Goal: Communication & Community: Participate in discussion

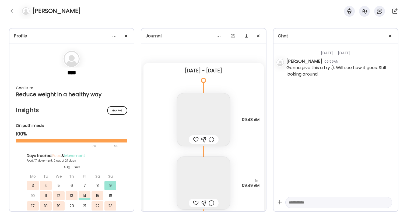
scroll to position [5031, 0]
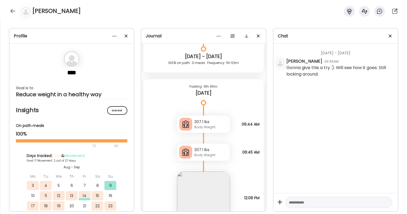
click at [9, 9] on div "[PERSON_NAME]" at bounding box center [203, 9] width 407 height 19
click at [12, 11] on div at bounding box center [13, 11] width 9 height 9
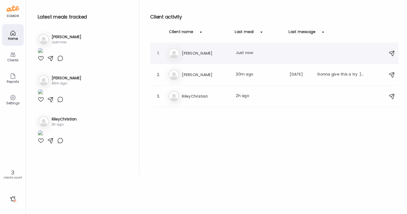
click at [200, 57] on div "Me [PERSON_NAME] Last meal: Just now" at bounding box center [275, 53] width 214 height 12
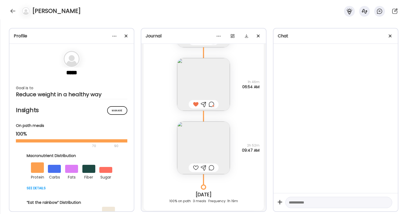
scroll to position [15199, 0]
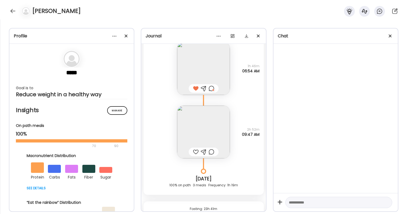
click at [204, 131] on img at bounding box center [203, 132] width 53 height 53
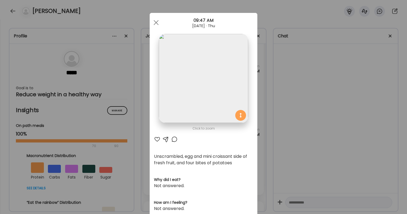
click at [158, 138] on div at bounding box center [157, 139] width 6 height 6
click at [309, 123] on div "Ate Coach Dashboard Wahoo! It’s official Take a moment to set up your Coach Pro…" at bounding box center [203, 107] width 407 height 214
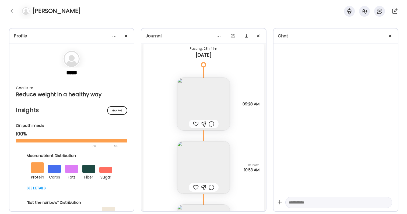
scroll to position [15365, 0]
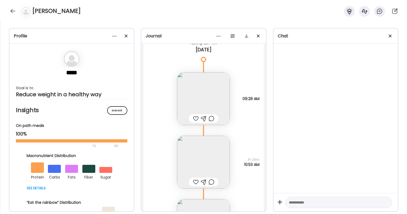
click at [209, 92] on img at bounding box center [203, 98] width 53 height 53
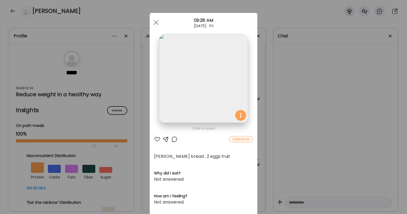
click at [294, 145] on div "Ate Coach Dashboard Wahoo! It’s official Take a moment to set up your Coach Pro…" at bounding box center [203, 107] width 407 height 214
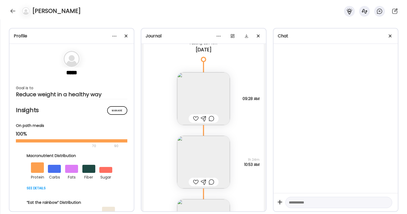
click at [196, 119] on div at bounding box center [196, 118] width 6 height 6
click at [212, 119] on div at bounding box center [212, 118] width 6 height 6
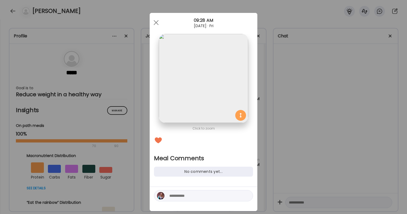
click at [192, 196] on textarea at bounding box center [205, 196] width 73 height 6
type textarea "**********"
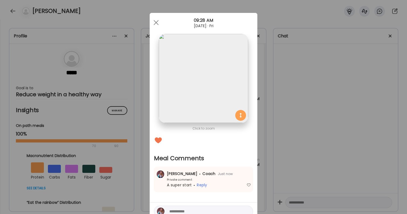
click at [301, 159] on div "Ate Coach Dashboard Wahoo! It’s official Take a moment to set up your Coach Pro…" at bounding box center [203, 107] width 407 height 214
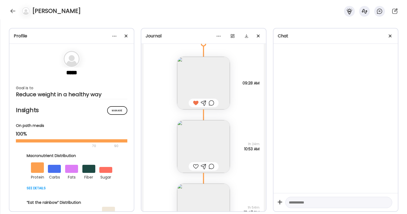
scroll to position [15384, 0]
click at [196, 164] on div at bounding box center [196, 163] width 6 height 6
click at [211, 165] on div at bounding box center [212, 163] width 6 height 6
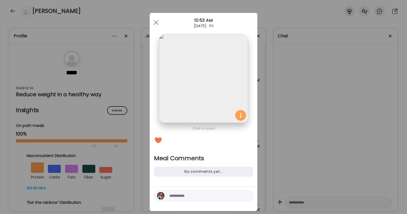
click at [203, 195] on textarea at bounding box center [205, 196] width 73 height 6
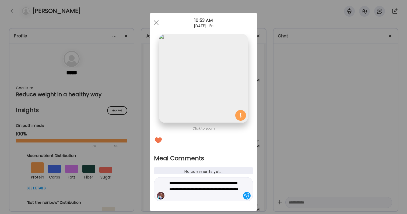
type textarea "**********"
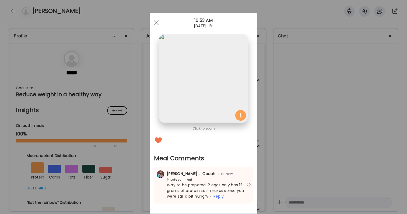
click at [325, 153] on div "Ate Coach Dashboard Wahoo! It’s official Take a moment to set up your Coach Pro…" at bounding box center [203, 107] width 407 height 214
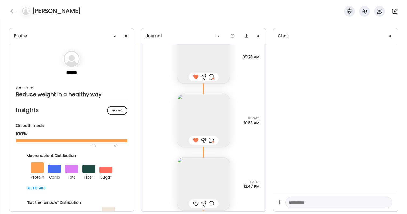
scroll to position [15415, 0]
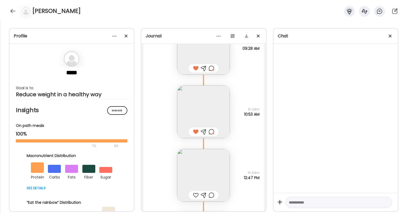
click at [213, 157] on img at bounding box center [203, 175] width 53 height 53
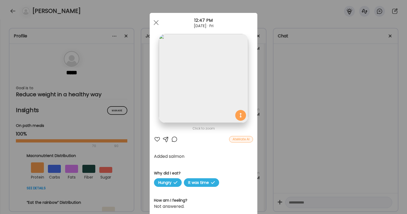
click at [157, 139] on div at bounding box center [157, 139] width 6 height 6
click at [289, 133] on div "Ate Coach Dashboard Wahoo! It’s official Take a moment to set up your Coach Pro…" at bounding box center [203, 107] width 407 height 214
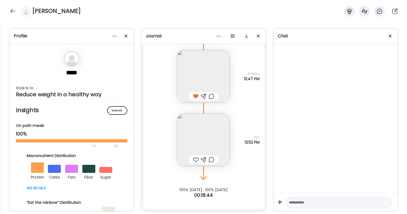
click at [216, 132] on img at bounding box center [203, 140] width 53 height 53
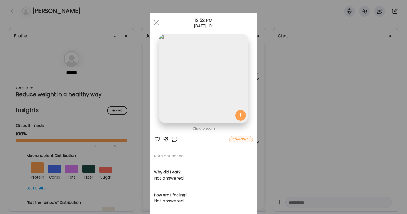
click at [286, 121] on div "Ate Coach Dashboard Wahoo! It’s official Take a moment to set up your Coach Pro…" at bounding box center [203, 107] width 407 height 214
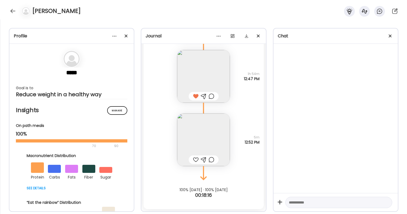
click at [197, 159] on div at bounding box center [196, 160] width 6 height 6
click at [212, 158] on div at bounding box center [212, 160] width 6 height 6
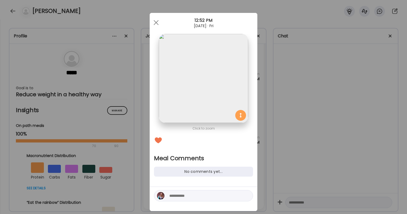
click at [190, 199] on div at bounding box center [203, 195] width 99 height 11
click at [190, 199] on textarea at bounding box center [205, 196] width 73 height 6
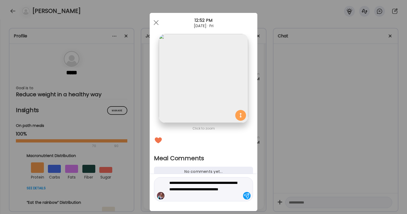
click at [213, 197] on textarea "**********" at bounding box center [205, 189] width 73 height 19
click at [218, 196] on textarea "**********" at bounding box center [205, 189] width 73 height 19
click at [237, 195] on textarea "**********" at bounding box center [205, 189] width 73 height 19
type textarea "**********"
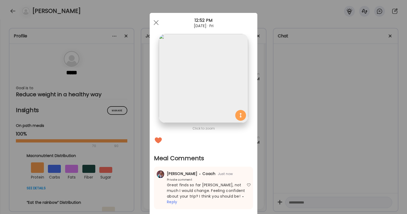
click at [326, 160] on div "Ate Coach Dashboard Wahoo! It’s official Take a moment to set up your Coach Pro…" at bounding box center [203, 107] width 407 height 214
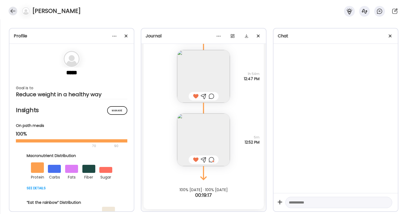
click at [15, 13] on div at bounding box center [13, 11] width 9 height 9
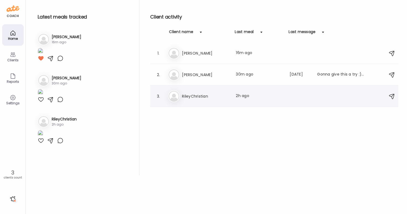
click at [203, 100] on div "Ri RileyChristian Last meal: 2h ago" at bounding box center [275, 96] width 214 height 12
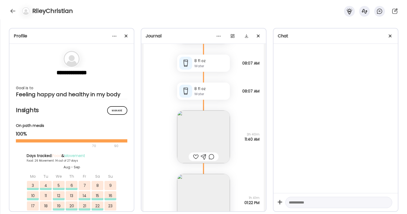
scroll to position [23073, 0]
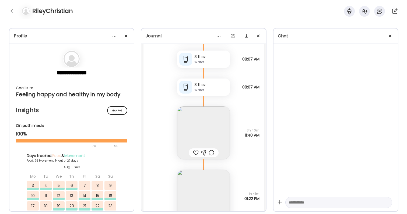
click at [201, 143] on img at bounding box center [203, 133] width 53 height 53
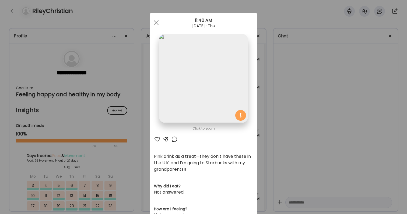
click at [312, 150] on div "Ate Coach Dashboard Wahoo! It’s official Take a moment to set up your Coach Pro…" at bounding box center [203, 107] width 407 height 214
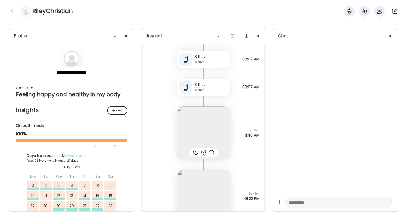
click at [195, 151] on div at bounding box center [196, 153] width 6 height 6
click at [214, 154] on div at bounding box center [204, 153] width 30 height 9
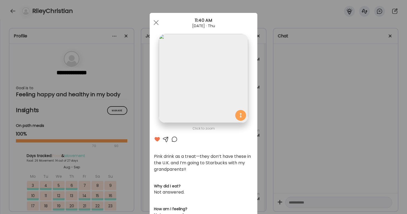
click at [175, 136] on div at bounding box center [174, 139] width 6 height 6
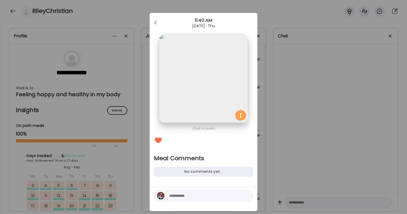
click at [196, 195] on textarea at bounding box center [205, 196] width 73 height 6
click at [222, 188] on textarea "**********" at bounding box center [205, 192] width 73 height 13
click at [231, 190] on textarea "**********" at bounding box center [205, 192] width 73 height 13
click at [212, 192] on textarea "**********" at bounding box center [205, 192] width 73 height 13
type textarea "**********"
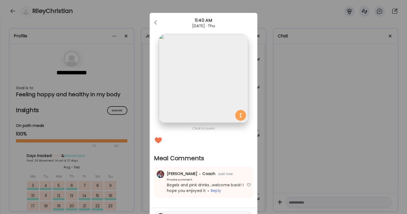
click at [319, 147] on div "Ate Coach Dashboard Wahoo! It’s official Take a moment to set up your Coach Pro…" at bounding box center [203, 107] width 407 height 214
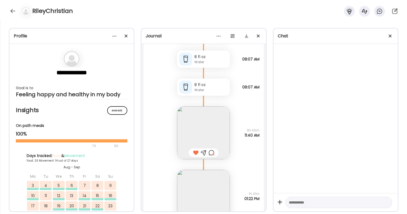
scroll to position [23119, 0]
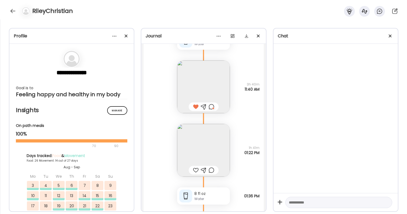
click at [208, 151] on img at bounding box center [203, 150] width 53 height 53
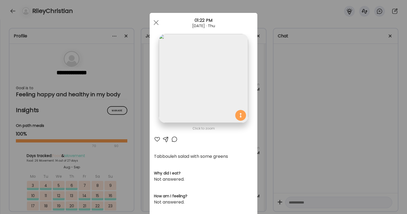
click at [156, 135] on section at bounding box center [204, 84] width 108 height 101
click at [158, 138] on div at bounding box center [157, 139] width 6 height 6
click at [172, 139] on div at bounding box center [174, 139] width 6 height 6
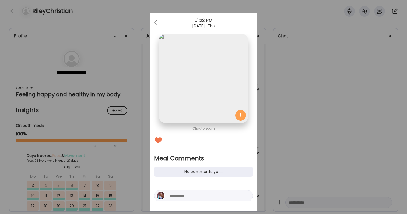
click at [181, 194] on textarea at bounding box center [205, 196] width 73 height 6
type textarea "**********"
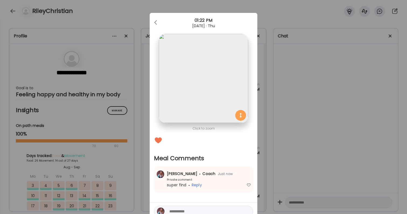
click at [321, 129] on div "Ate Coach Dashboard Wahoo! It’s official Take a moment to set up your Coach Pro…" at bounding box center [203, 107] width 407 height 214
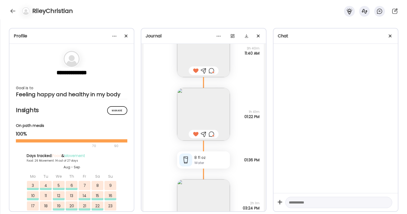
scroll to position [23173, 0]
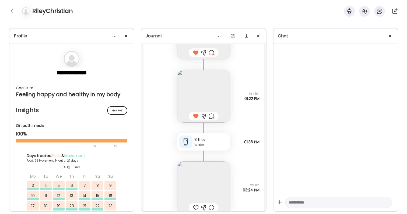
click at [199, 194] on img at bounding box center [203, 187] width 53 height 53
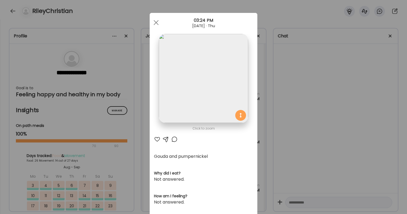
click at [286, 161] on div "Ate Coach Dashboard Wahoo! It’s official Take a moment to set up your Coach Pro…" at bounding box center [203, 107] width 407 height 214
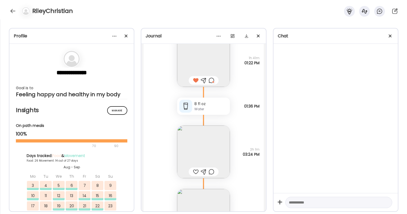
scroll to position [23199, 0]
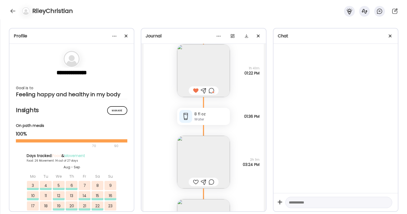
click at [196, 181] on div at bounding box center [196, 182] width 6 height 6
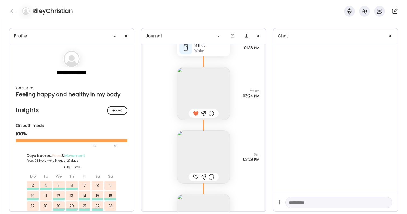
scroll to position [23272, 0]
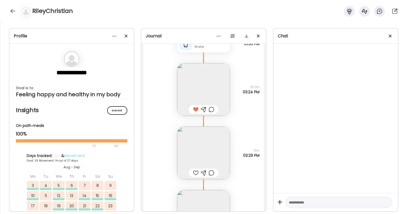
click at [203, 148] on img at bounding box center [203, 153] width 53 height 53
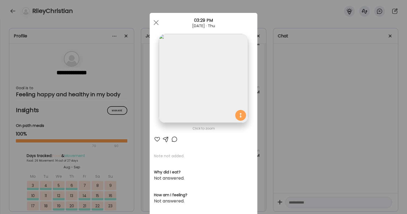
click at [156, 137] on div at bounding box center [157, 139] width 6 height 6
click at [291, 144] on div "Ate Coach Dashboard Wahoo! It’s official Take a moment to set up your Coach Pro…" at bounding box center [203, 107] width 407 height 214
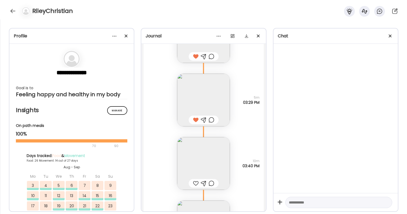
scroll to position [23328, 0]
click at [196, 178] on div at bounding box center [196, 180] width 6 height 6
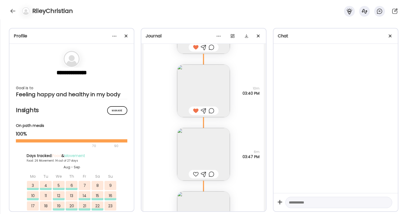
click at [214, 154] on img at bounding box center [203, 154] width 53 height 53
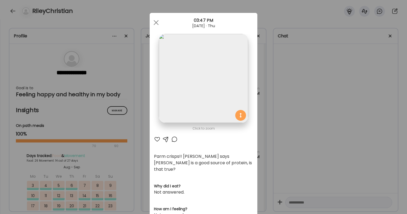
click at [313, 151] on div "Ate Coach Dashboard Wahoo! It’s official Take a moment to set up your Coach Pro…" at bounding box center [203, 107] width 407 height 214
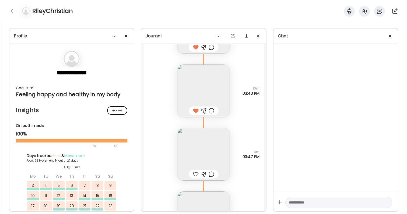
click at [195, 173] on div at bounding box center [196, 174] width 6 height 6
click at [211, 173] on div at bounding box center [212, 174] width 6 height 6
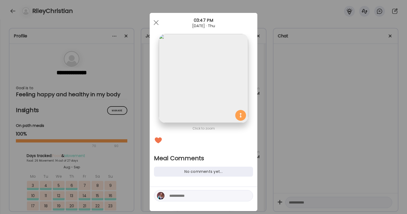
click at [200, 191] on div at bounding box center [203, 195] width 99 height 11
click at [200, 193] on textarea at bounding box center [205, 196] width 73 height 6
click at [231, 189] on textarea "**********" at bounding box center [205, 192] width 73 height 13
type textarea "**********"
click at [229, 198] on textarea "**********" at bounding box center [205, 192] width 73 height 13
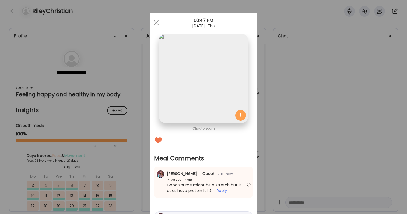
click at [304, 162] on div "Ate Coach Dashboard Wahoo! It’s official Take a moment to set up your Coach Pro…" at bounding box center [203, 107] width 407 height 214
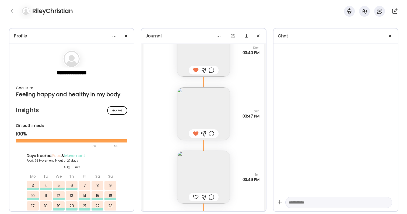
scroll to position [23441, 0]
click at [196, 192] on div at bounding box center [196, 194] width 6 height 6
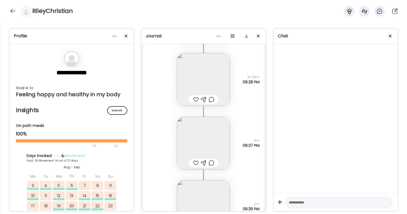
scroll to position [23667, 0]
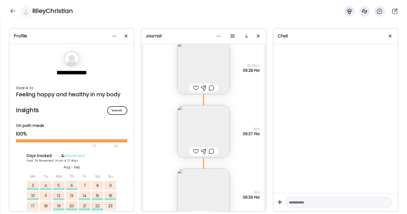
click at [201, 70] on img at bounding box center [203, 68] width 53 height 53
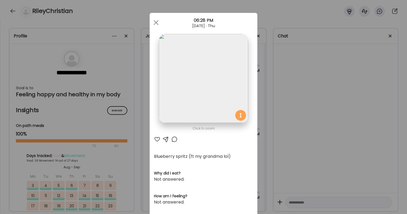
click at [157, 139] on div at bounding box center [157, 139] width 6 height 6
click at [288, 155] on div "Ate Coach Dashboard Wahoo! It’s official Take a moment to set up your Coach Pro…" at bounding box center [203, 107] width 407 height 214
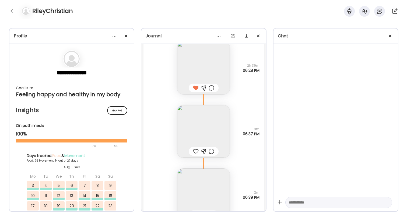
scroll to position [23672, 0]
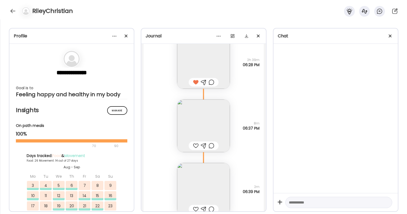
click at [214, 127] on img at bounding box center [203, 126] width 53 height 53
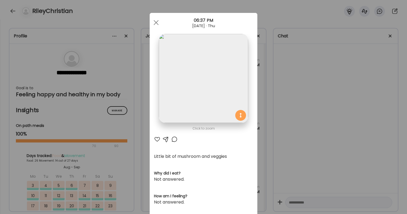
click at [158, 139] on div at bounding box center [157, 139] width 6 height 6
click at [282, 139] on div "Ate Coach Dashboard Wahoo! It’s official Take a moment to set up your Coach Pro…" at bounding box center [203, 107] width 407 height 214
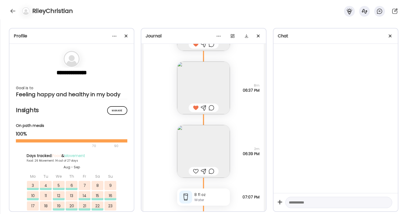
scroll to position [23719, 0]
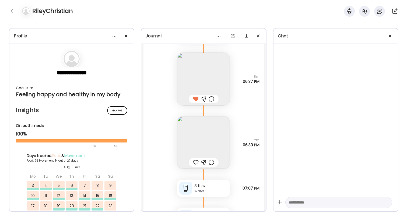
click at [206, 142] on img at bounding box center [203, 142] width 53 height 53
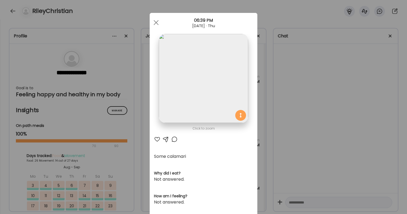
click at [155, 142] on div at bounding box center [157, 139] width 6 height 6
click at [311, 140] on div "Ate Coach Dashboard Wahoo! It’s official Take a moment to set up your Coach Pro…" at bounding box center [203, 107] width 407 height 214
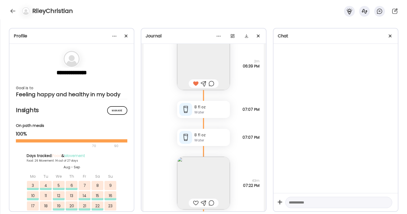
scroll to position [23878, 0]
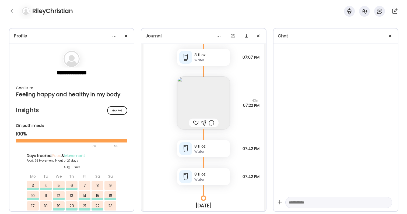
click at [204, 98] on img at bounding box center [203, 103] width 53 height 53
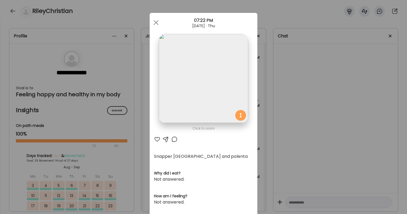
click at [283, 119] on div "Ate Coach Dashboard Wahoo! It’s official Take a moment to set up your Coach Pro…" at bounding box center [203, 107] width 407 height 214
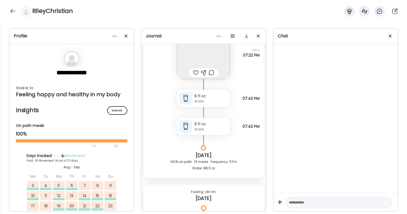
scroll to position [23939, 0]
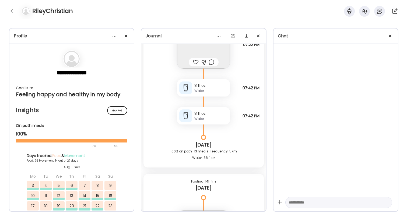
click at [210, 64] on div at bounding box center [212, 62] width 6 height 6
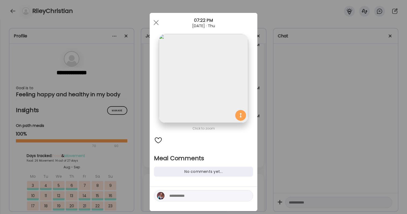
click at [190, 196] on textarea at bounding box center [205, 196] width 73 height 6
type textarea "**********"
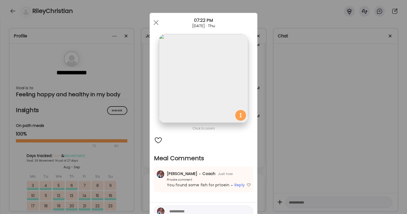
click at [217, 210] on textarea at bounding box center [205, 211] width 73 height 6
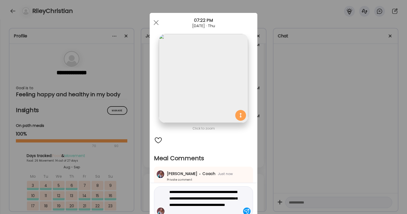
click at [201, 199] on textarea "**********" at bounding box center [205, 202] width 73 height 26
click at [203, 203] on textarea "**********" at bounding box center [205, 202] width 73 height 26
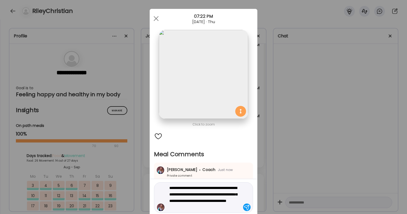
scroll to position [5, 0]
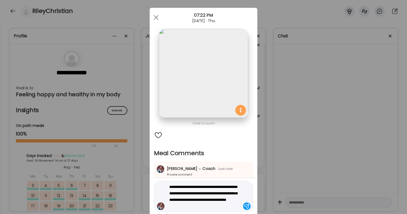
click at [214, 201] on textarea "**********" at bounding box center [205, 197] width 73 height 26
type textarea "**********"
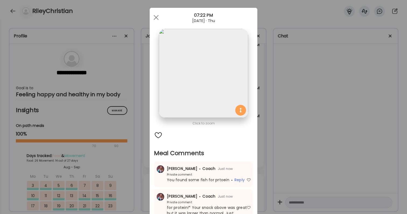
click at [311, 154] on div "Ate Coach Dashboard Wahoo! It’s official Take a moment to set up your Coach Pro…" at bounding box center [203, 107] width 407 height 214
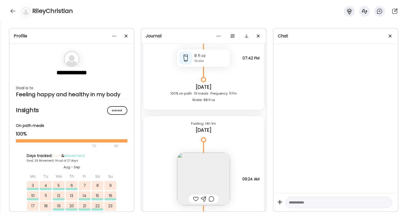
scroll to position [24022, 0]
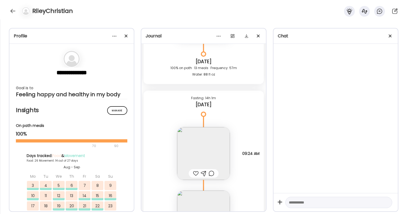
click at [197, 173] on div at bounding box center [196, 173] width 6 height 6
click at [197, 163] on img at bounding box center [203, 153] width 53 height 53
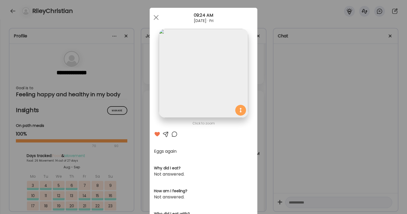
click at [299, 150] on div "Ate Coach Dashboard Wahoo! It’s official Take a moment to set up your Coach Pro…" at bounding box center [203, 107] width 407 height 214
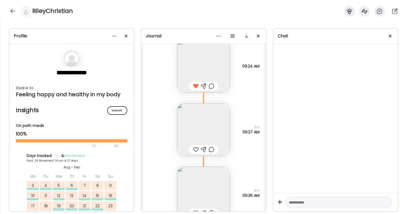
scroll to position [24113, 0]
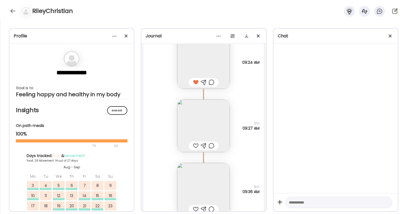
click at [196, 123] on img at bounding box center [203, 126] width 53 height 53
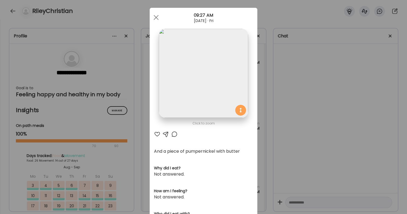
click at [261, 107] on div "Ate Coach Dashboard Wahoo! It’s official Take a moment to set up your Coach Pro…" at bounding box center [203, 107] width 407 height 214
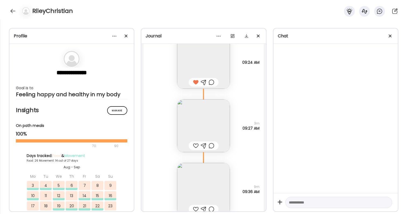
click at [213, 84] on div at bounding box center [212, 82] width 6 height 6
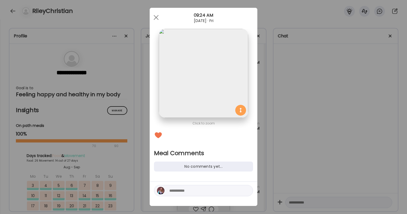
click at [288, 117] on div "Ate Coach Dashboard Wahoo! It’s official Take a moment to set up your Coach Pro…" at bounding box center [203, 107] width 407 height 214
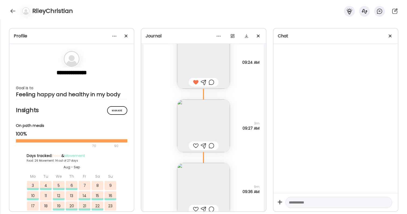
click at [195, 145] on div at bounding box center [196, 146] width 6 height 6
click at [202, 178] on img at bounding box center [203, 189] width 53 height 53
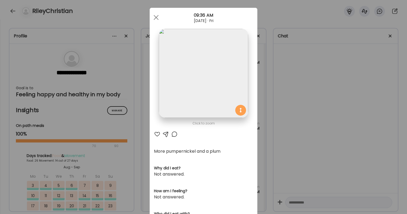
click at [308, 145] on div "Ate Coach Dashboard Wahoo! It’s official Take a moment to set up your Coach Pro…" at bounding box center [203, 107] width 407 height 214
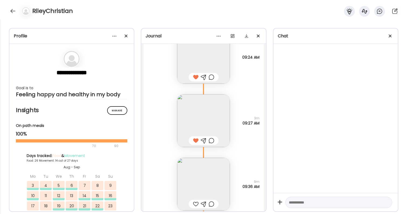
scroll to position [24099, 0]
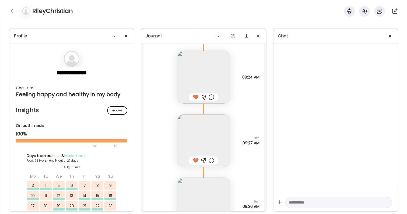
click at [213, 95] on div at bounding box center [212, 97] width 6 height 6
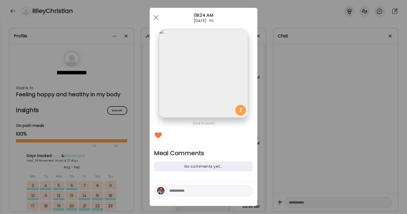
click at [196, 193] on textarea at bounding box center [205, 191] width 73 height 6
type textarea "**********"
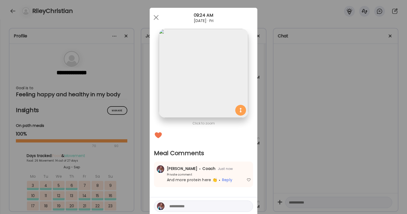
click at [268, 69] on div "Ate Coach Dashboard Wahoo! It’s official Take a moment to set up your Coach Pro…" at bounding box center [203, 107] width 407 height 214
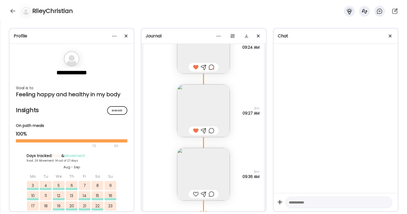
scroll to position [24132, 0]
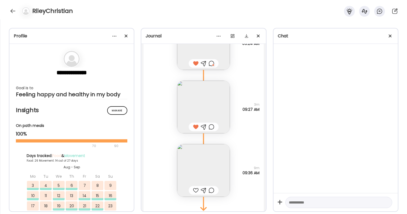
click at [213, 192] on div at bounding box center [212, 190] width 6 height 6
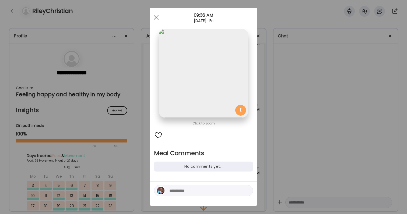
click at [203, 192] on textarea at bounding box center [205, 191] width 73 height 6
click at [171, 192] on textarea "**********" at bounding box center [205, 191] width 73 height 6
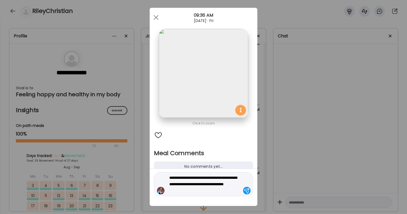
click at [170, 190] on textarea "**********" at bounding box center [205, 184] width 73 height 19
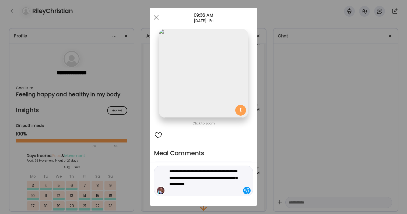
click at [182, 190] on textarea "**********" at bounding box center [205, 181] width 73 height 26
type textarea "**********"
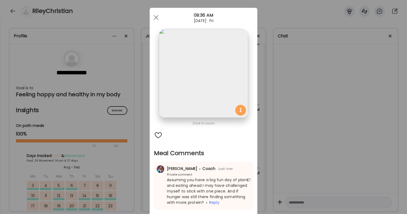
click at [268, 163] on div "Ate Coach Dashboard Wahoo! It’s official Take a moment to set up your Coach Pro…" at bounding box center [203, 107] width 407 height 214
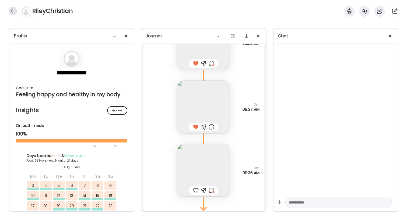
click at [10, 9] on div at bounding box center [13, 11] width 9 height 9
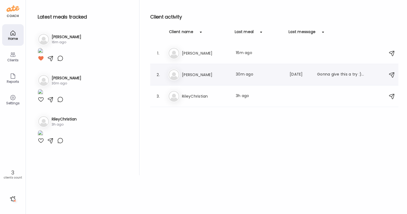
click at [197, 80] on div "Ji [PERSON_NAME] Last meal: 30m ago Last message: [DATE] Gonna give this a try …" at bounding box center [275, 75] width 214 height 12
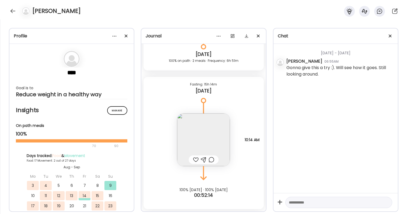
scroll to position [5285, 0]
click at [195, 158] on div at bounding box center [196, 160] width 6 height 6
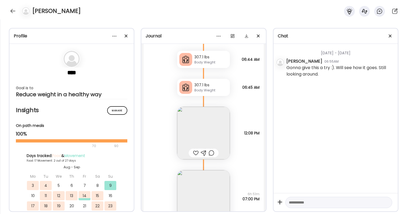
click at [198, 153] on div at bounding box center [196, 153] width 6 height 6
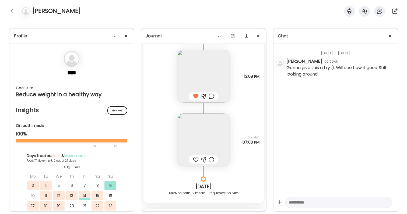
scroll to position [5169, 0]
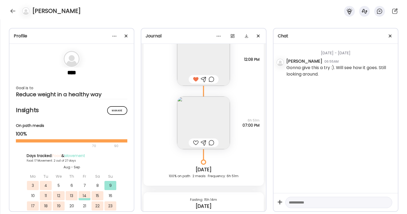
click at [201, 130] on img at bounding box center [203, 123] width 53 height 53
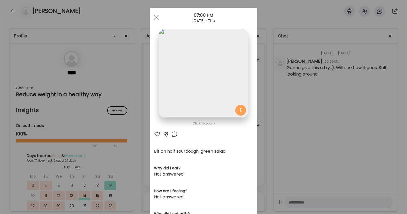
click at [158, 134] on div at bounding box center [157, 134] width 6 height 6
click at [292, 124] on div "Ate Coach Dashboard Wahoo! It’s official Take a moment to set up your Coach Pro…" at bounding box center [203, 107] width 407 height 214
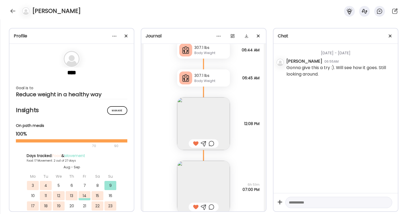
scroll to position [5117, 0]
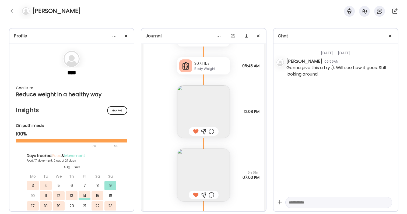
click at [213, 196] on div at bounding box center [212, 195] width 6 height 6
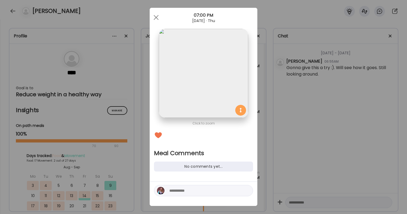
click at [208, 193] on textarea at bounding box center [205, 191] width 73 height 6
click at [204, 186] on textarea "**********" at bounding box center [205, 187] width 73 height 13
type textarea "**********"
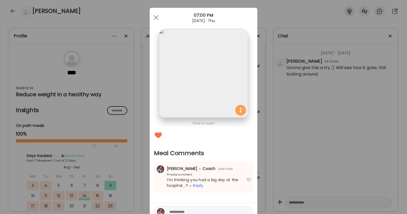
click at [291, 172] on div "Ate Coach Dashboard Wahoo! It’s official Take a moment to set up your Coach Pro…" at bounding box center [203, 107] width 407 height 214
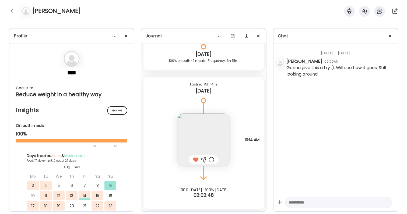
scroll to position [5285, 0]
click at [212, 158] on div at bounding box center [212, 160] width 6 height 6
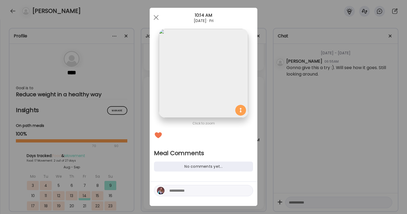
click at [200, 194] on div at bounding box center [203, 190] width 99 height 11
click at [200, 193] on textarea at bounding box center [205, 191] width 73 height 6
type textarea "*"
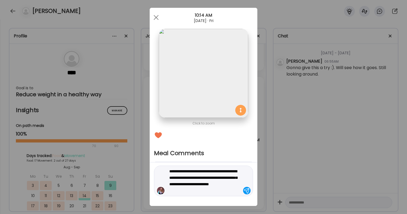
click at [185, 179] on textarea "**********" at bounding box center [205, 181] width 73 height 26
click at [216, 183] on textarea "**********" at bounding box center [205, 181] width 73 height 26
click at [214, 193] on textarea "**********" at bounding box center [205, 181] width 73 height 26
click at [234, 185] on textarea "**********" at bounding box center [205, 181] width 73 height 26
type textarea "**********"
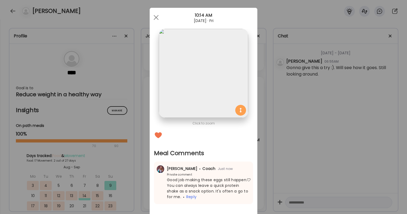
click at [298, 162] on div "Ate Coach Dashboard Wahoo! It’s official Take a moment to set up your Coach Pro…" at bounding box center [203, 107] width 407 height 214
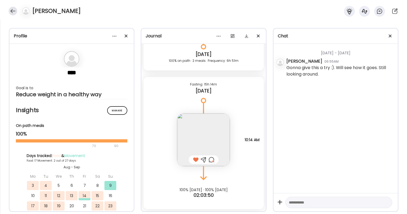
click at [16, 12] on div at bounding box center [13, 11] width 9 height 9
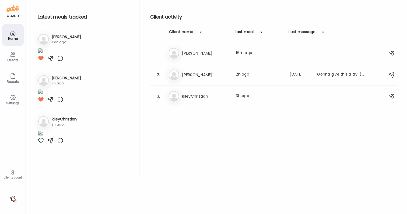
click at [16, 198] on div at bounding box center [13, 199] width 9 height 9
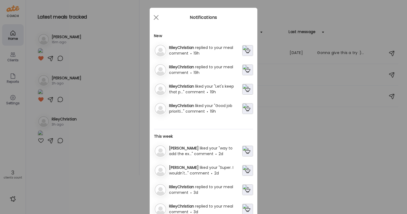
click at [194, 52] on span "replied to your meal comment" at bounding box center [201, 50] width 64 height 11
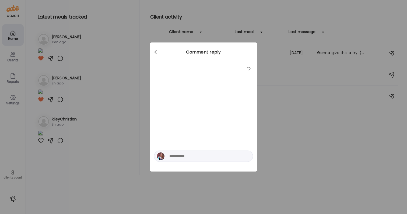
scroll to position [0, 0]
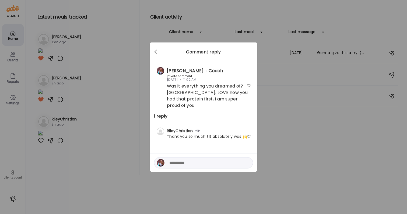
click at [282, 126] on div "Ate Coach Dashboard Wahoo! It’s official Take a moment to set up your Coach Pro…" at bounding box center [203, 107] width 407 height 214
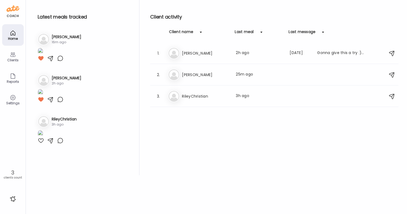
click at [16, 195] on div at bounding box center [13, 199] width 9 height 9
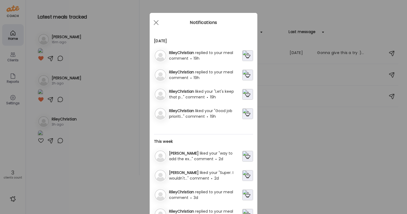
click at [213, 55] on span "replied to your meal comment" at bounding box center [201, 55] width 64 height 11
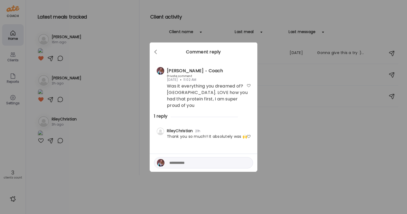
click at [250, 135] on div at bounding box center [248, 137] width 4 height 4
click at [273, 142] on div "Ate Coach Dashboard Wahoo! It’s official Take a moment to set up your Coach Pro…" at bounding box center [203, 107] width 407 height 214
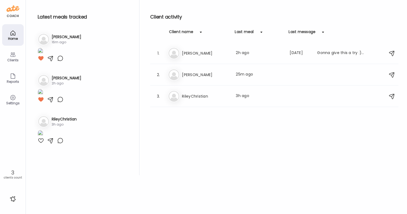
click at [13, 200] on div at bounding box center [13, 199] width 9 height 9
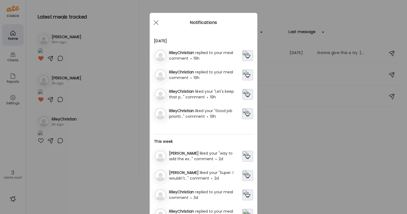
click at [198, 77] on div "RileyChristian replied to your meal comment 19h" at bounding box center [204, 74] width 75 height 11
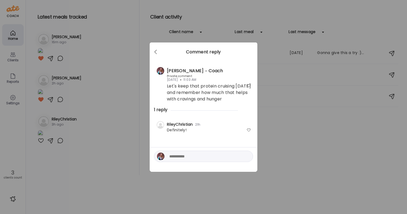
click at [250, 129] on div at bounding box center [248, 130] width 4 height 4
click at [273, 134] on div "Ate Coach Dashboard Wahoo! It’s official Take a moment to set up your Coach Pro…" at bounding box center [203, 107] width 407 height 214
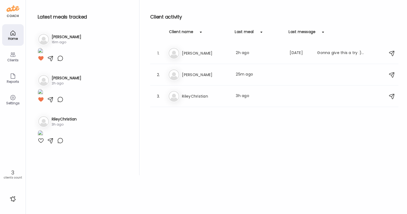
click at [14, 200] on div at bounding box center [13, 199] width 9 height 9
